Goal: Task Accomplishment & Management: Use online tool/utility

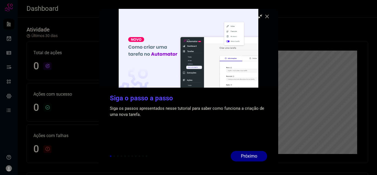
click at [267, 17] on icon at bounding box center [268, 17] width 6 height 6
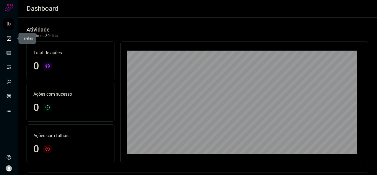
click at [9, 42] on link at bounding box center [8, 38] width 11 height 11
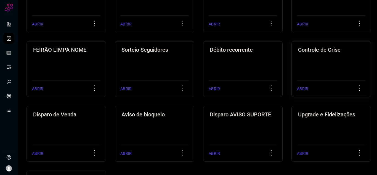
click at [317, 68] on div "Controle [PERSON_NAME] ABRIR" at bounding box center [332, 69] width 80 height 56
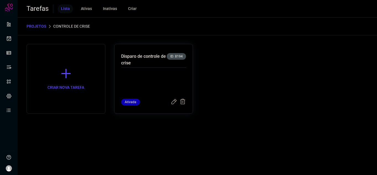
click at [131, 59] on p "Disparo de controle de crise" at bounding box center [144, 59] width 46 height 13
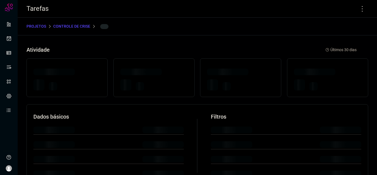
click at [131, 59] on div at bounding box center [154, 77] width 81 height 39
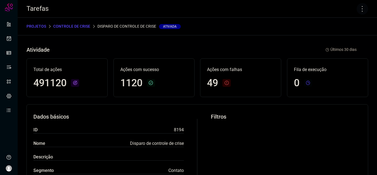
click at [358, 12] on icon at bounding box center [363, 9] width 12 height 12
click at [337, 34] on li "Executar" at bounding box center [339, 36] width 50 height 9
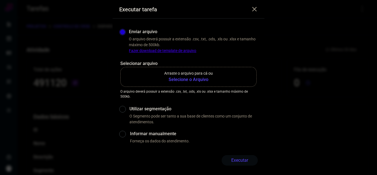
click at [256, 10] on icon at bounding box center [254, 9] width 7 height 7
